Goal: Information Seeking & Learning: Learn about a topic

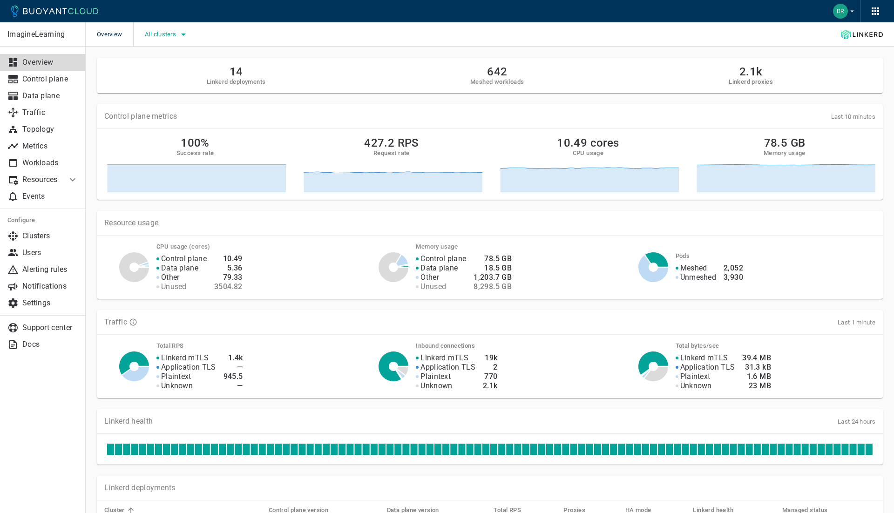
click at [155, 36] on span "All clusters" at bounding box center [161, 34] width 33 height 7
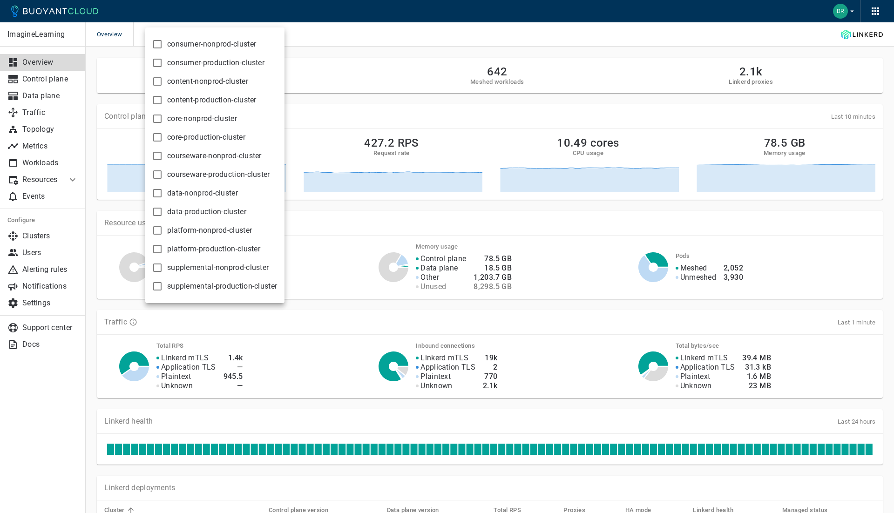
click at [222, 294] on label "supplemental-production-cluster" at bounding box center [212, 286] width 129 height 19
click at [163, 292] on input "supplemental-production-cluster" at bounding box center [157, 286] width 11 height 11
checkbox input "true"
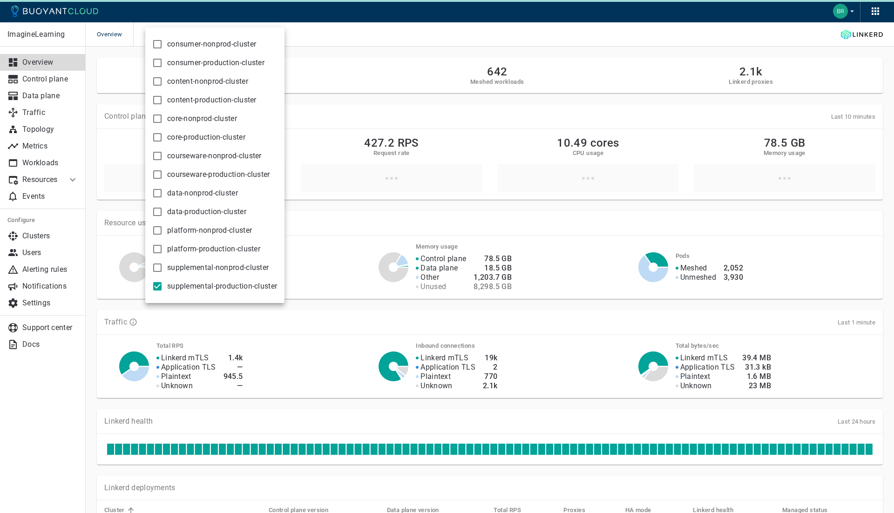
click at [34, 138] on div at bounding box center [447, 256] width 894 height 513
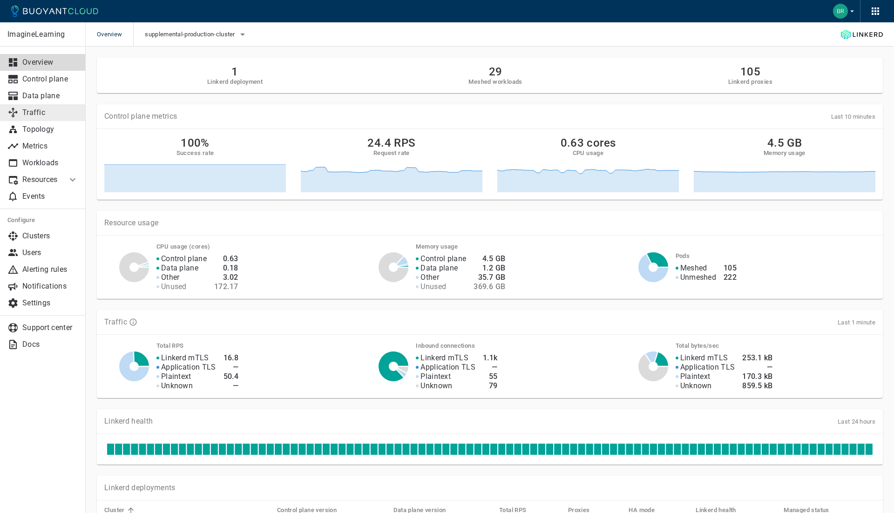
click at [44, 113] on p "Traffic" at bounding box center [50, 112] width 56 height 9
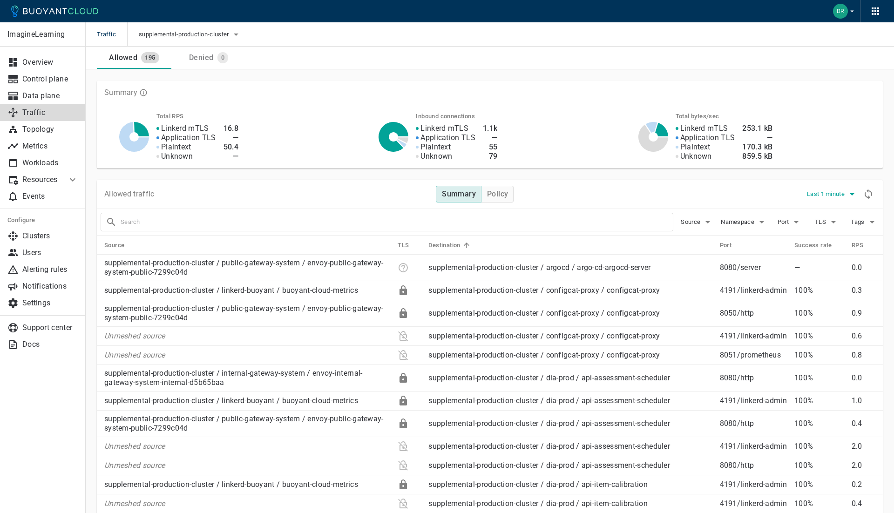
click at [815, 198] on button "Last 1 minute" at bounding box center [832, 194] width 51 height 14
click at [827, 263] on li "Last 6 hours" at bounding box center [841, 263] width 70 height 17
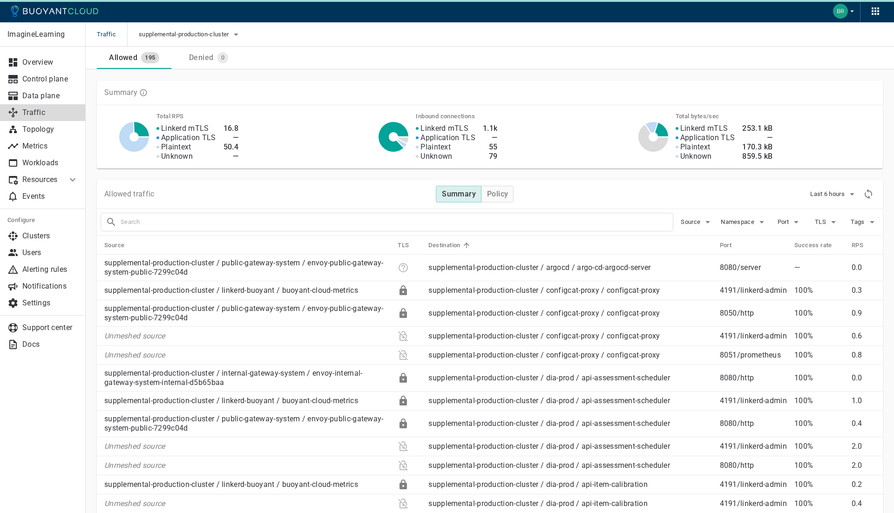
click at [444, 230] on div at bounding box center [387, 222] width 573 height 19
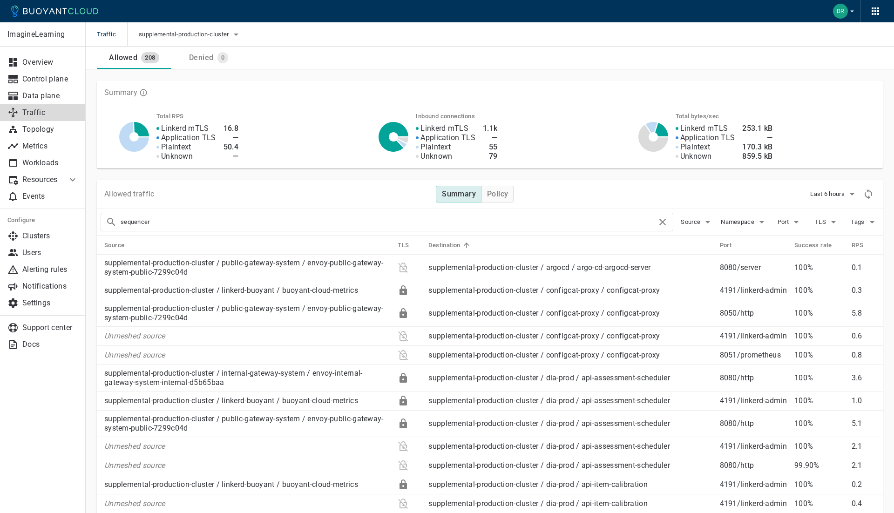
type input "sequencer"
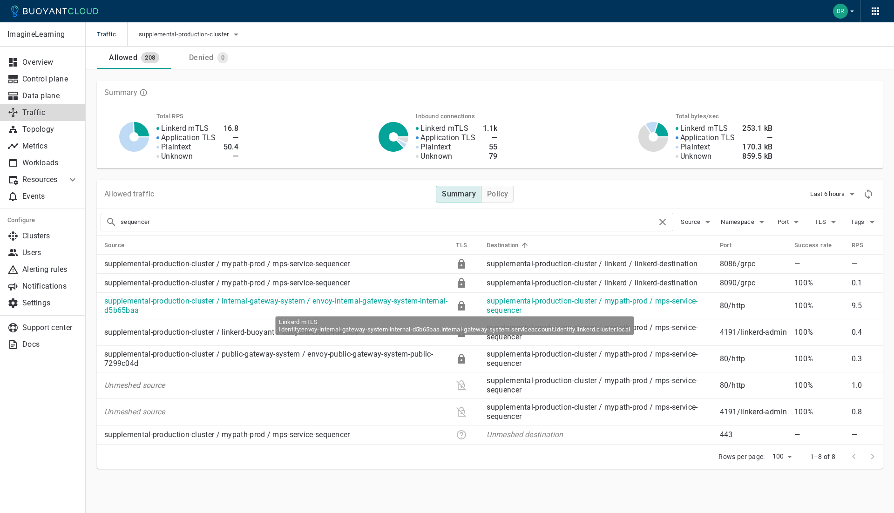
click at [459, 304] on icon at bounding box center [461, 306] width 7 height 10
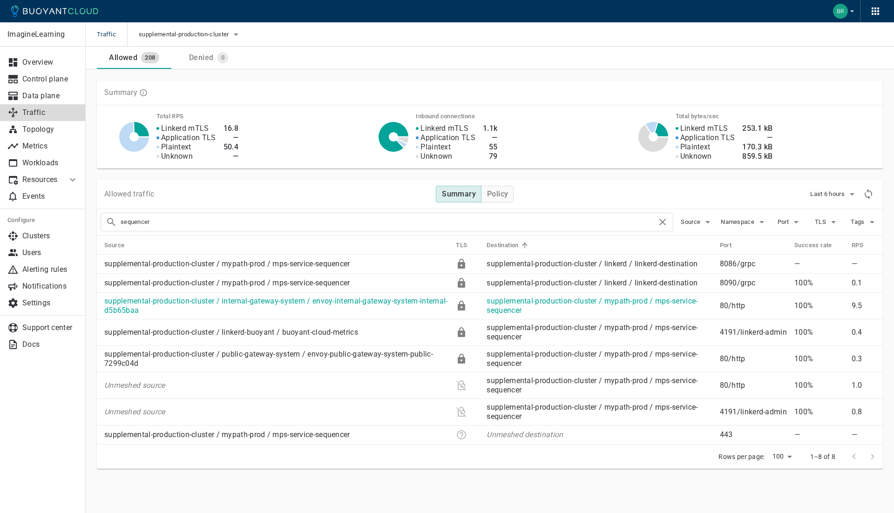
click at [459, 303] on icon at bounding box center [461, 306] width 7 height 10
click at [497, 308] on link "supplemental-production-cluster / mypath-prod / mps-service-sequencer" at bounding box center [592, 306] width 211 height 18
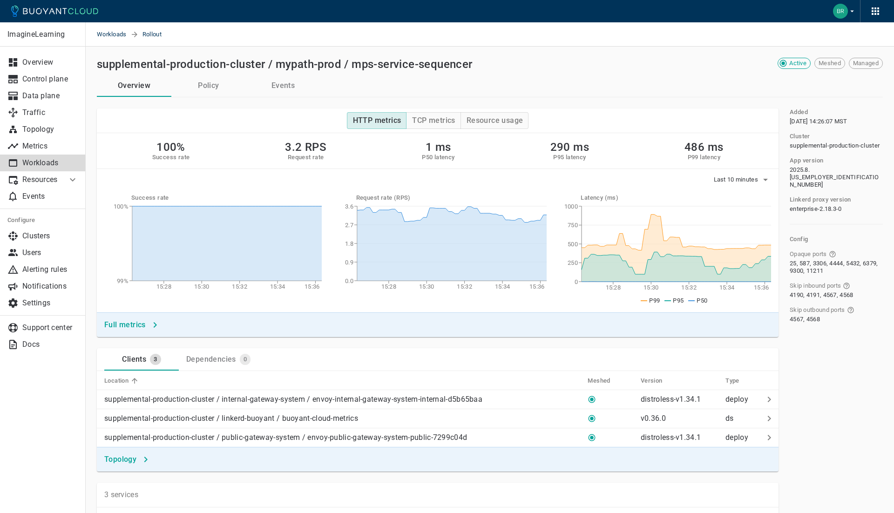
click at [739, 171] on div "Last 10 minutes" at bounding box center [438, 178] width 682 height 18
click at [739, 181] on span "Last 10 minutes" at bounding box center [737, 179] width 47 height 7
click at [749, 248] on li "Last 24 hours" at bounding box center [748, 248] width 70 height 17
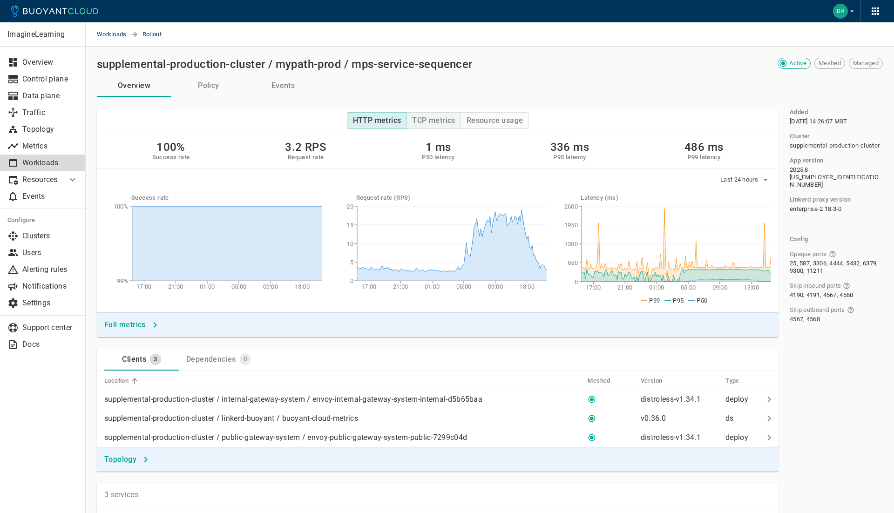
click at [426, 113] on button "TCP metrics" at bounding box center [433, 120] width 54 height 17
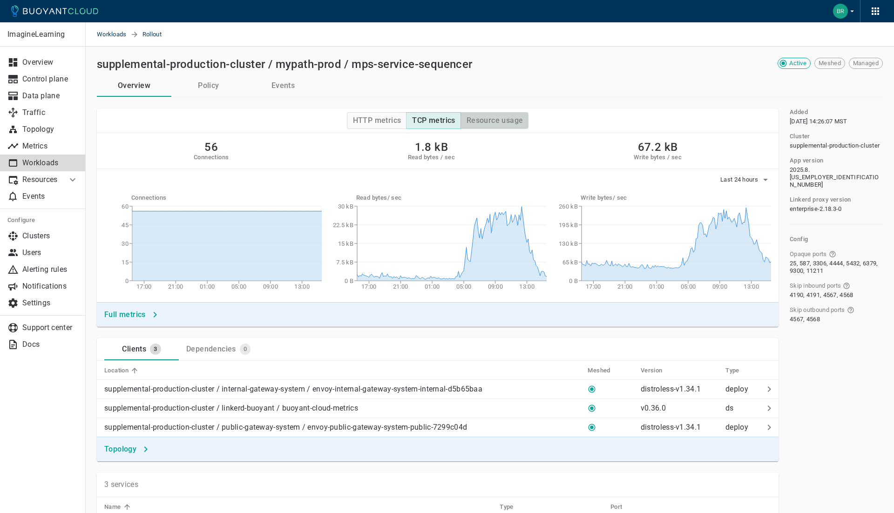
click at [483, 124] on h4 "Resource usage" at bounding box center [495, 120] width 57 height 9
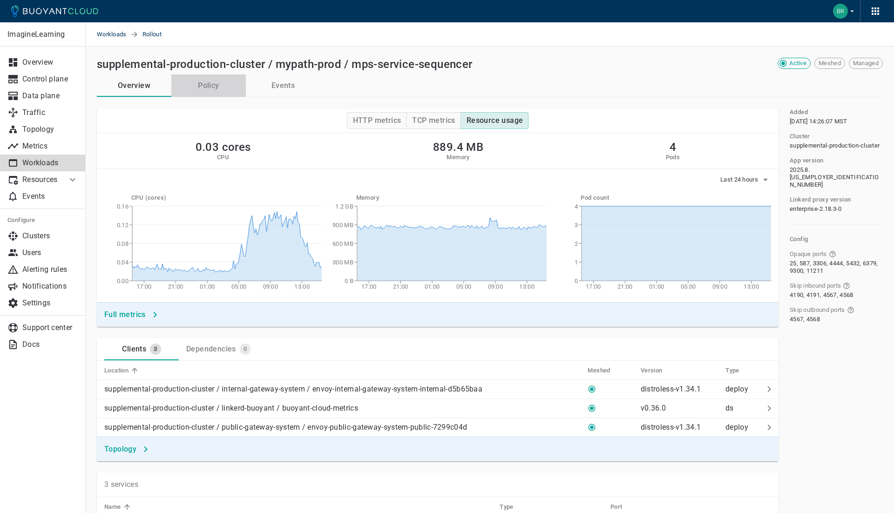
click at [218, 90] on button "Policy" at bounding box center [208, 86] width 75 height 22
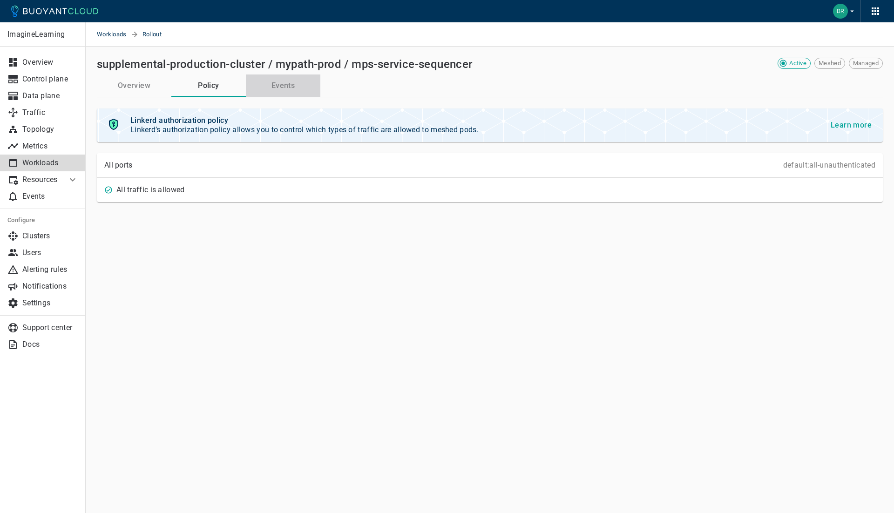
click at [276, 90] on button "Events" at bounding box center [283, 86] width 75 height 22
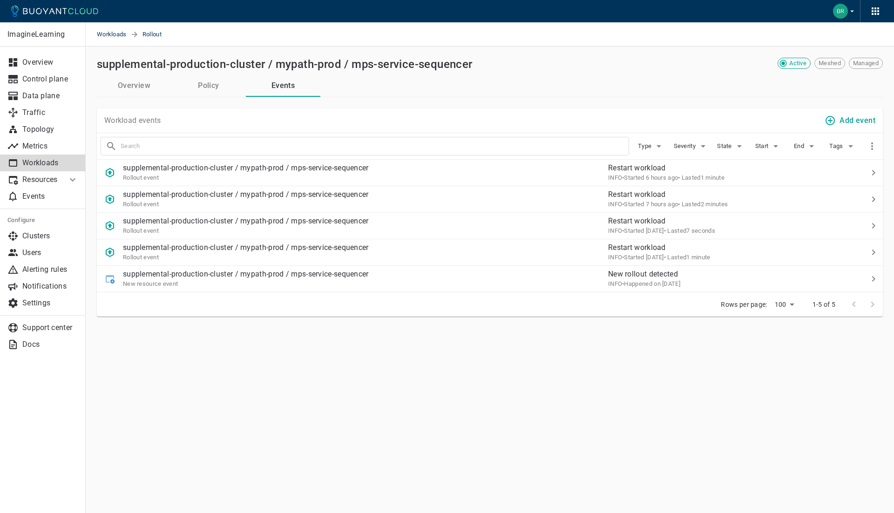
click at [117, 86] on button "Overview" at bounding box center [134, 86] width 75 height 22
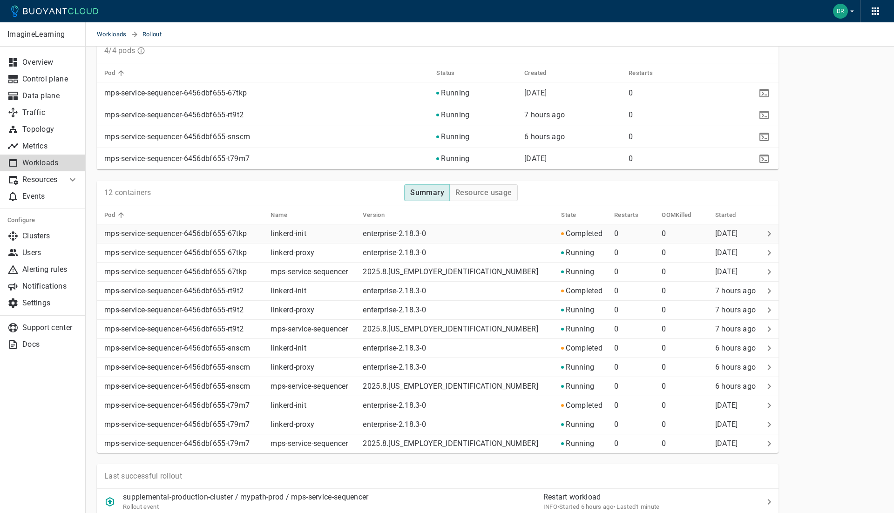
scroll to position [576, 0]
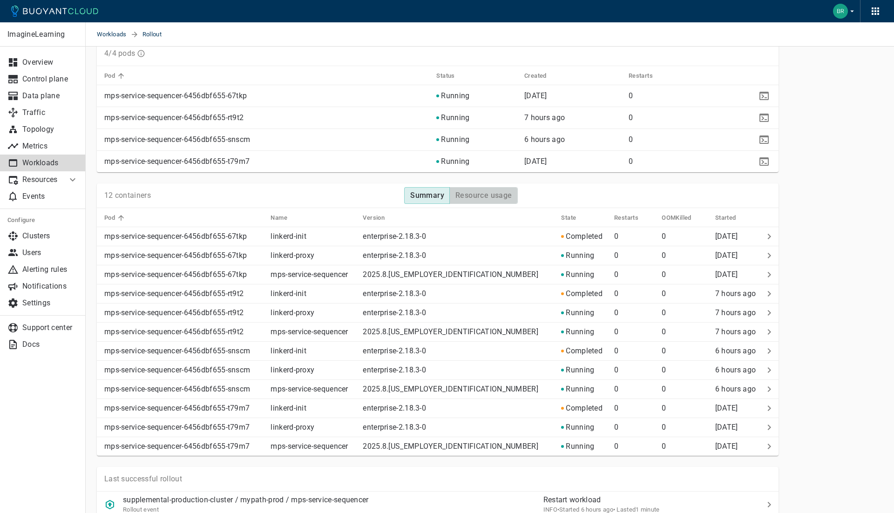
click at [478, 197] on button "Resource usage" at bounding box center [483, 195] width 68 height 17
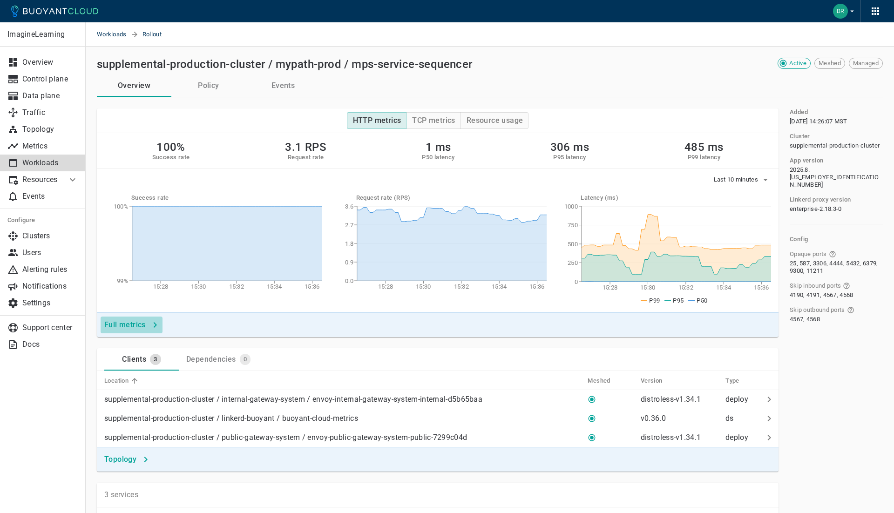
click at [144, 323] on h4 "Full metrics" at bounding box center [124, 324] width 41 height 9
